Goal: Task Accomplishment & Management: Manage account settings

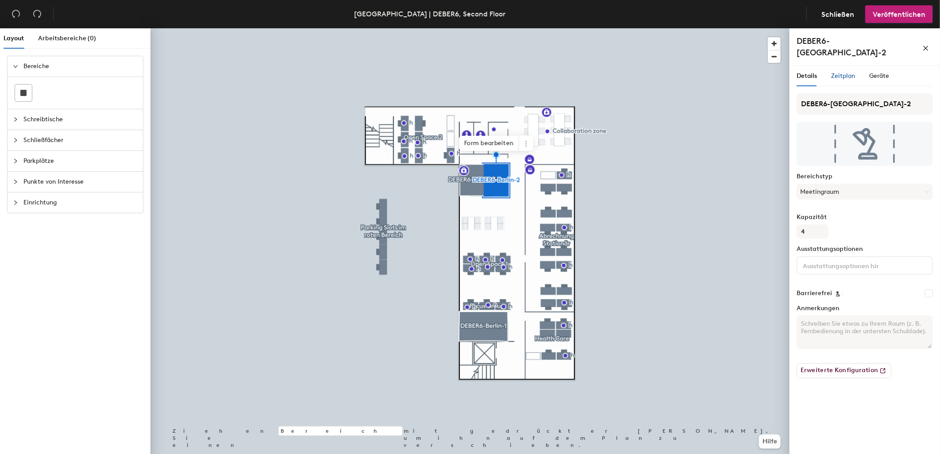
click at [844, 72] on span "Zeitplan" at bounding box center [843, 76] width 24 height 8
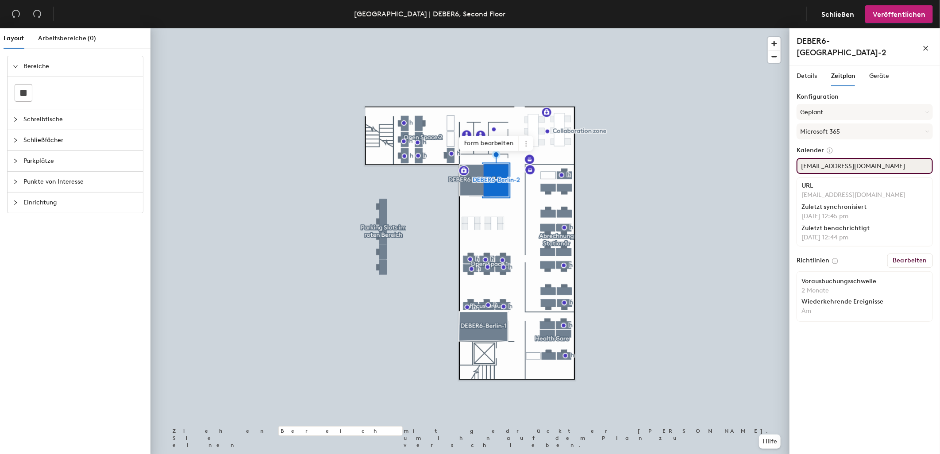
click at [915, 158] on input "DEBER6-Berlin-ConfRM2@iqvia.com" at bounding box center [865, 166] width 136 height 16
click at [789, 156] on div "Layout Arbeitsbereiche (0) Bereiche Schreibtische Schließfächer Parkplätze Punk…" at bounding box center [470, 242] width 940 height 429
click at [581, 28] on div at bounding box center [469, 28] width 639 height 0
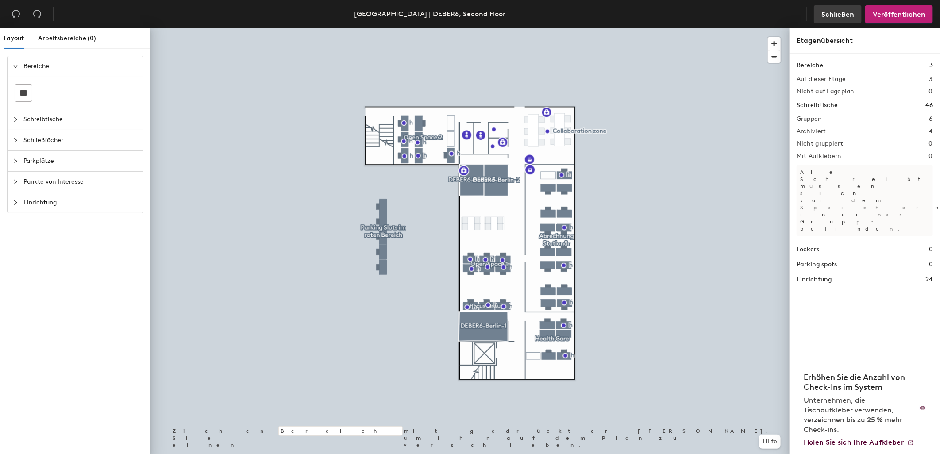
click at [839, 14] on span "Schließen" at bounding box center [837, 14] width 33 height 8
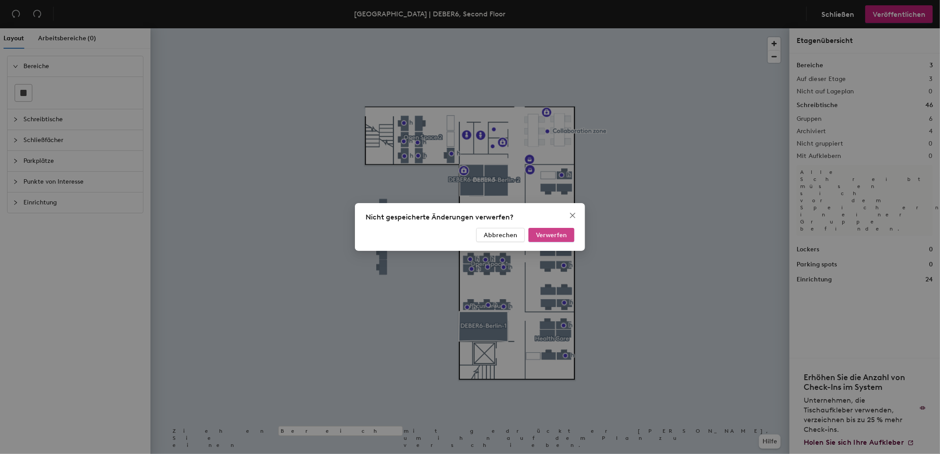
click at [569, 235] on button "Verwerfen" at bounding box center [551, 235] width 46 height 14
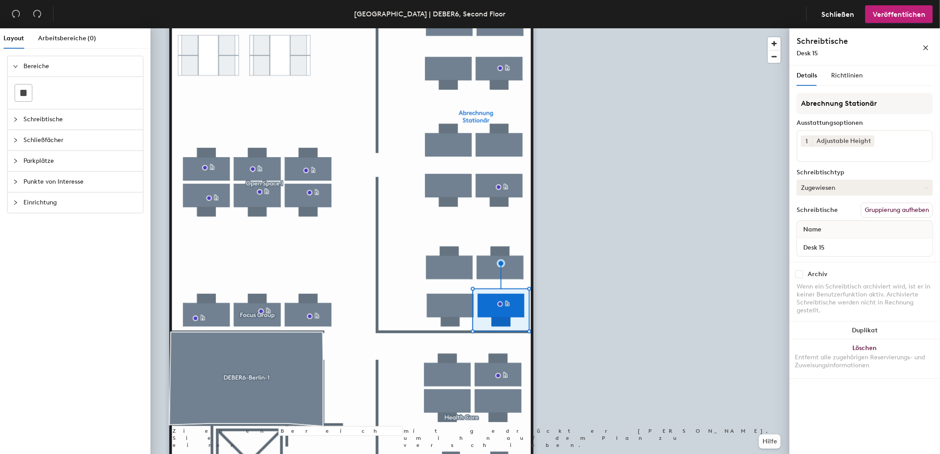
click at [830, 192] on button "Zugewiesen" at bounding box center [865, 188] width 136 height 16
click at [826, 238] on div "Temporär reservierbar" at bounding box center [841, 241] width 89 height 13
click at [901, 16] on span "Veröffentlichen" at bounding box center [899, 14] width 53 height 8
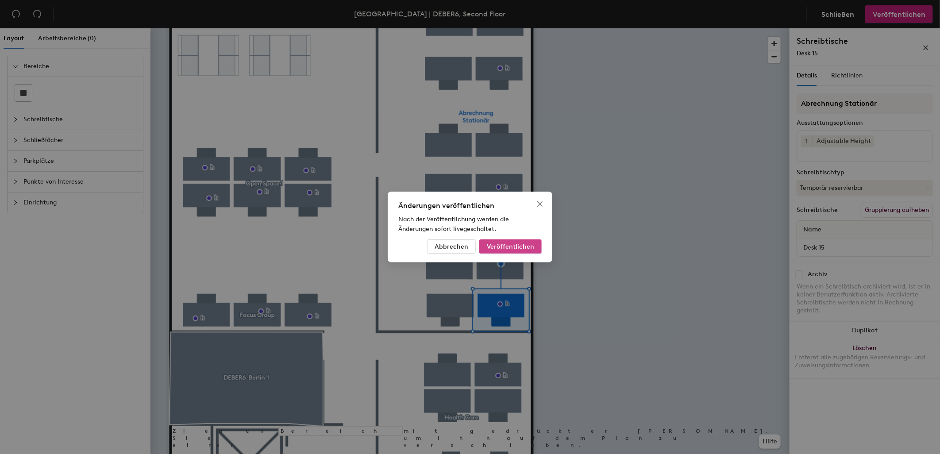
click at [522, 240] on button "Veröffentlichen" at bounding box center [510, 246] width 62 height 14
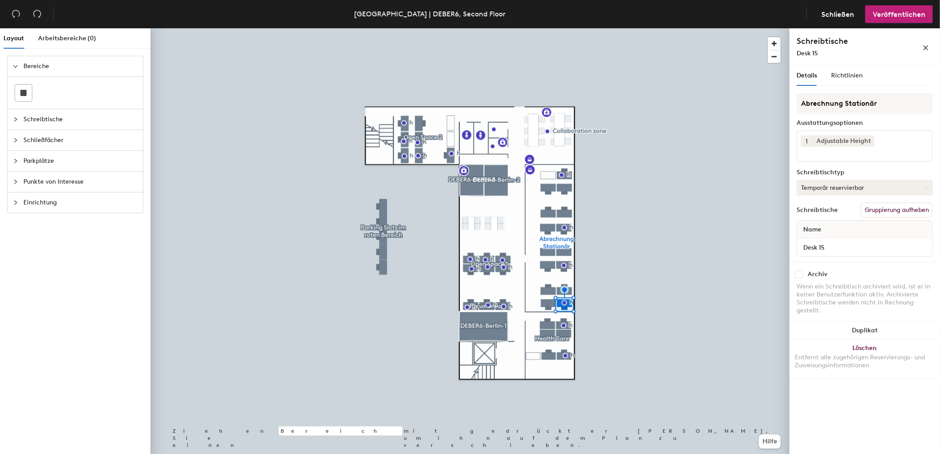
click at [847, 180] on button "Temporär reservierbar" at bounding box center [865, 188] width 136 height 16
click at [831, 210] on div "Zugewiesen" at bounding box center [841, 214] width 89 height 13
click at [897, 12] on span "Veröffentlichen" at bounding box center [899, 14] width 53 height 8
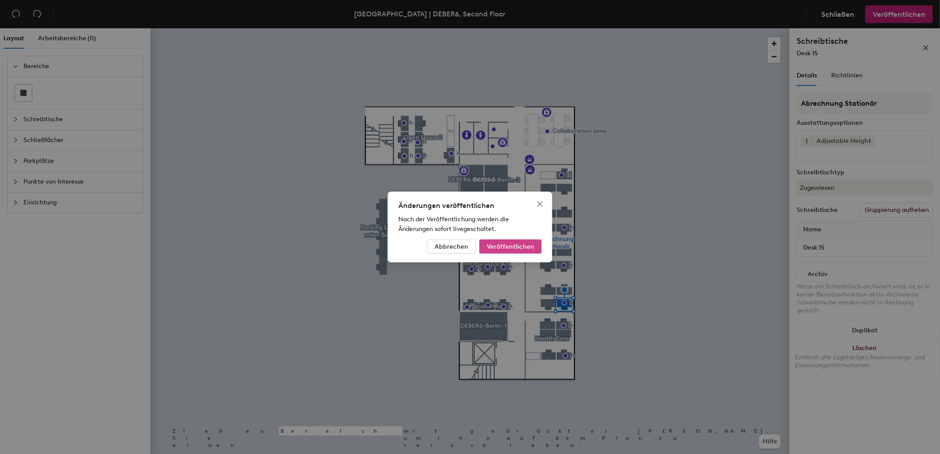
click at [531, 243] on span "Veröffentlichen" at bounding box center [510, 247] width 47 height 8
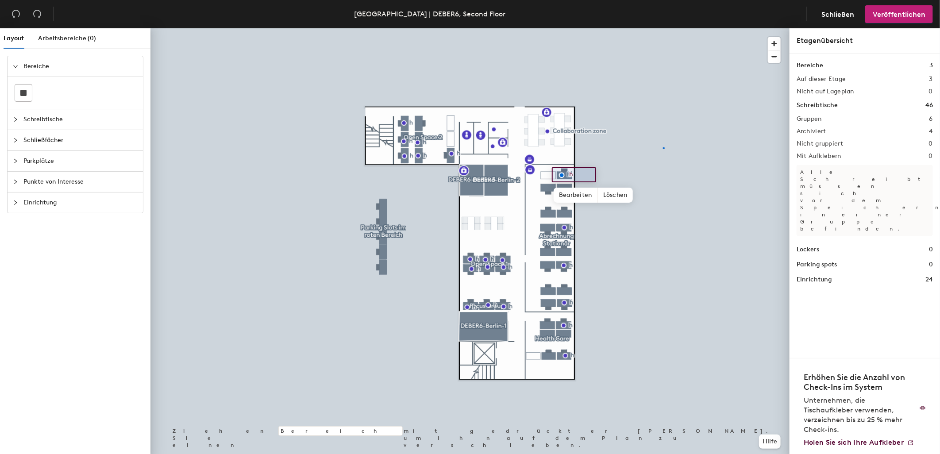
click at [664, 28] on div at bounding box center [469, 28] width 639 height 0
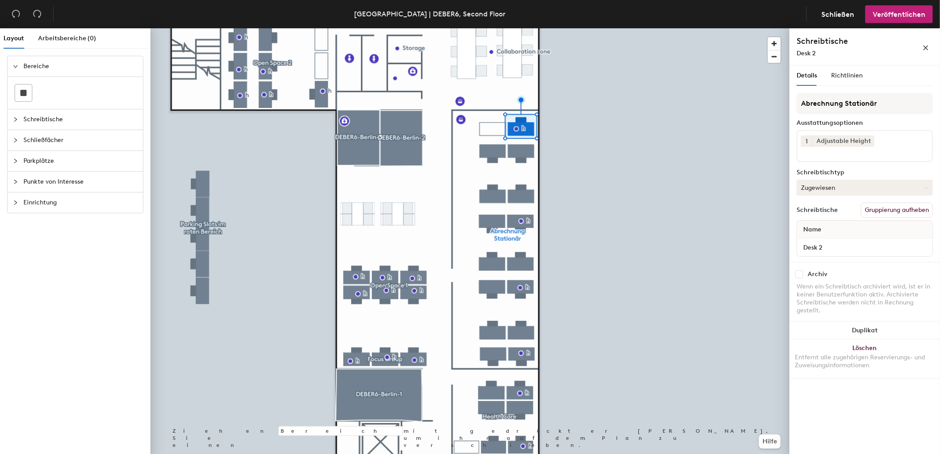
click at [825, 184] on button "Zugewiesen" at bounding box center [865, 188] width 136 height 16
click at [823, 235] on div "Temporär reservierbar" at bounding box center [841, 241] width 89 height 13
click at [917, 12] on span "Veröffentlichen" at bounding box center [899, 14] width 53 height 8
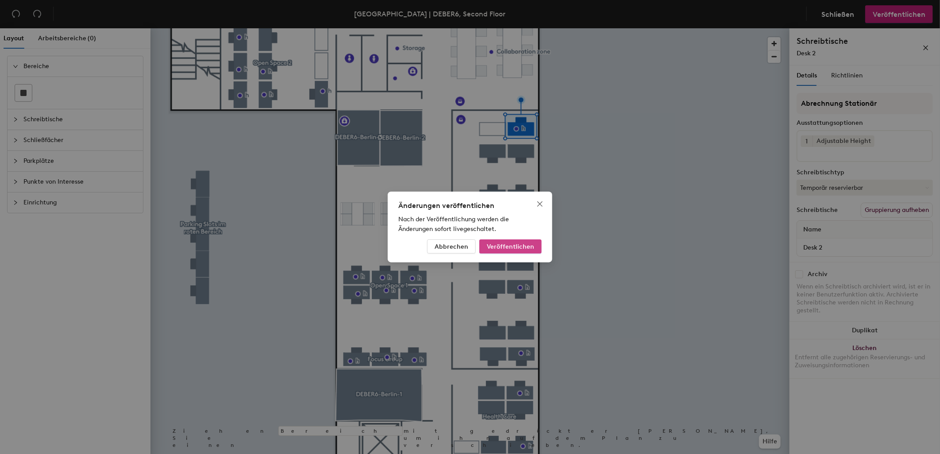
click at [535, 250] on button "Veröffentlichen" at bounding box center [510, 246] width 62 height 14
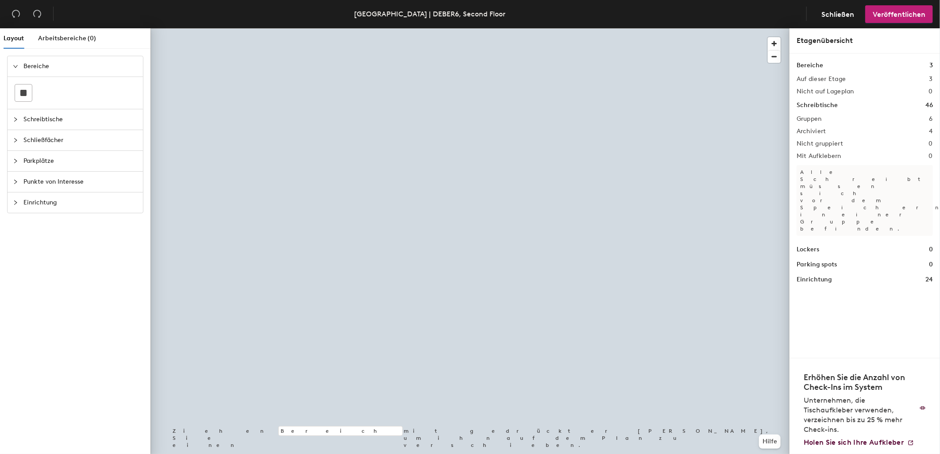
click at [571, 28] on div at bounding box center [469, 28] width 639 height 0
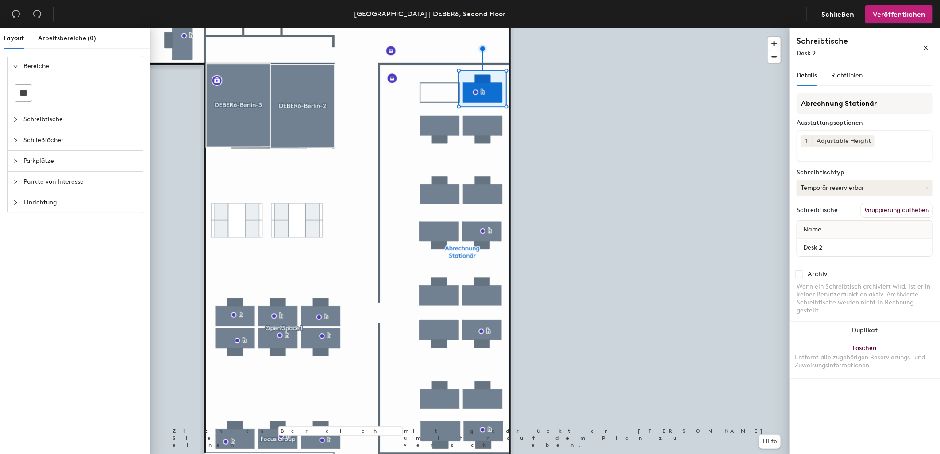
click at [827, 184] on button "Temporär reservierbar" at bounding box center [865, 188] width 136 height 16
click at [822, 211] on div "Zugewiesen" at bounding box center [841, 214] width 89 height 13
click at [901, 16] on span "Veröffentlichen" at bounding box center [899, 14] width 53 height 8
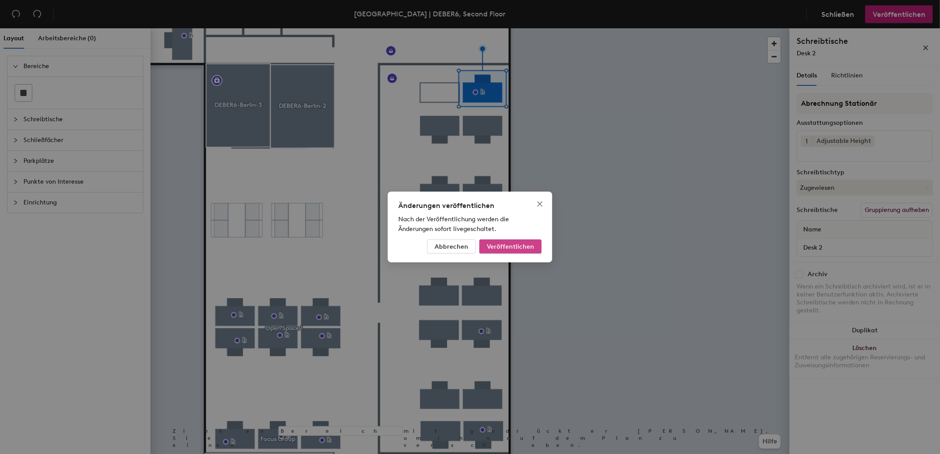
click at [532, 246] on span "Veröffentlichen" at bounding box center [510, 247] width 47 height 8
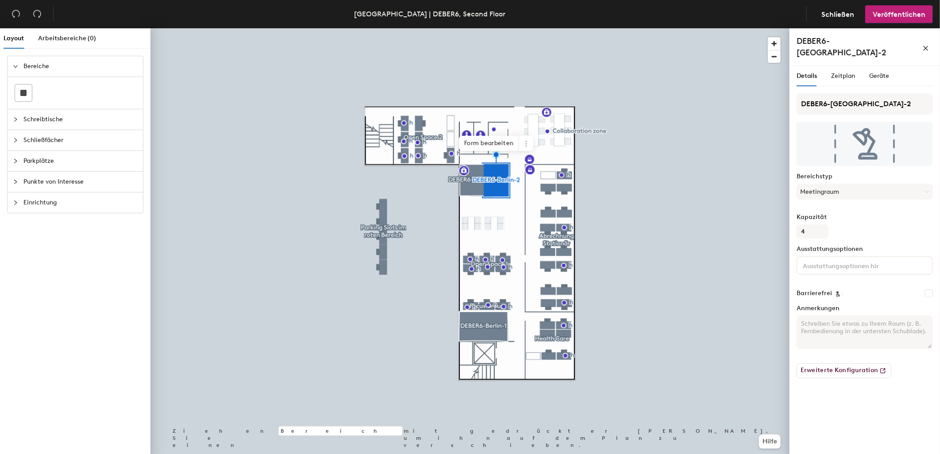
click at [874, 317] on textarea "Anmerkungen" at bounding box center [865, 333] width 136 height 34
type textarea "Es gibt keinen Empfang und Konferenzservice. Bitte den Raum so verlassen wie ma…"
click at [918, 15] on span "Veröffentlichen" at bounding box center [899, 14] width 53 height 8
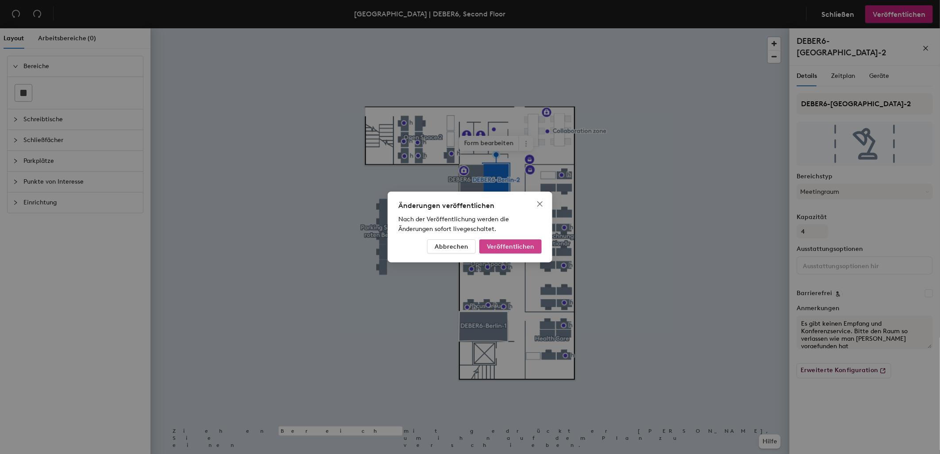
click at [524, 242] on button "Veröffentlichen" at bounding box center [510, 246] width 62 height 14
